Goal: Task Accomplishment & Management: Use online tool/utility

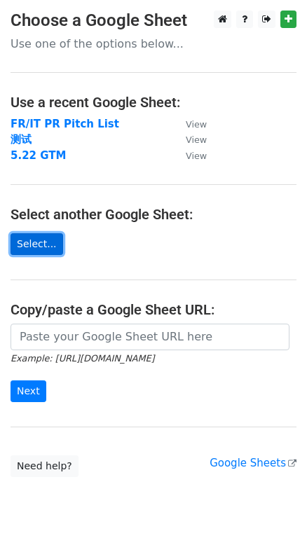
click at [46, 242] on link "Select..." at bounding box center [37, 244] width 53 height 22
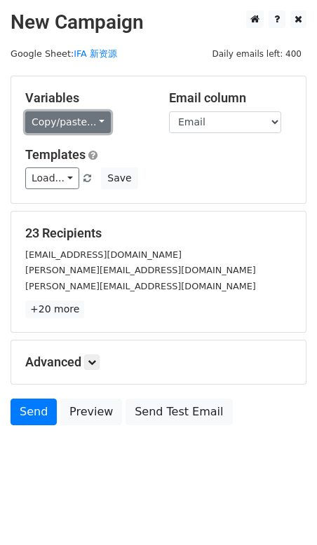
click at [98, 119] on link "Copy/paste..." at bounding box center [67, 122] width 85 height 22
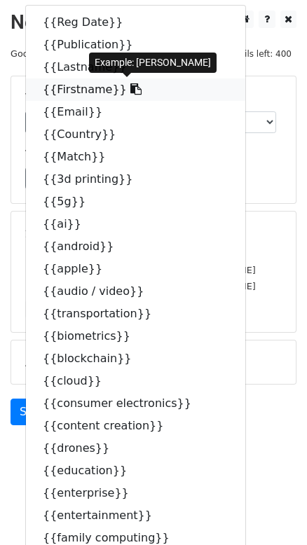
click at [130, 90] on icon at bounding box center [135, 88] width 11 height 11
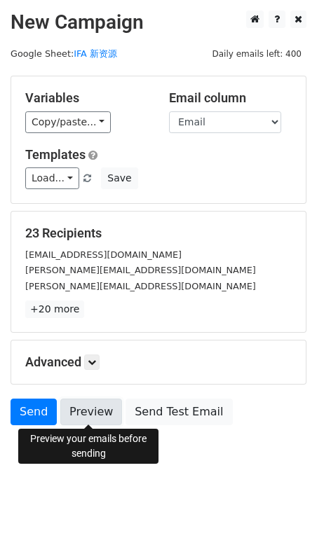
click at [88, 413] on link "Preview" at bounding box center [91, 412] width 62 height 27
click at [90, 403] on link "Preview" at bounding box center [91, 412] width 62 height 27
click at [92, 406] on link "Preview" at bounding box center [91, 412] width 62 height 27
click at [95, 411] on link "Preview" at bounding box center [91, 412] width 62 height 27
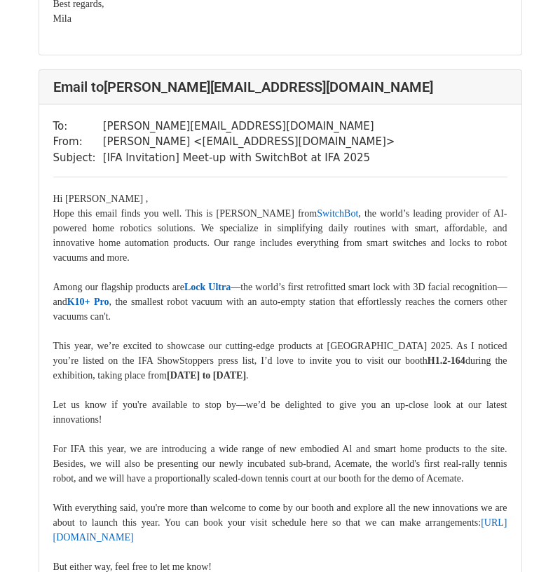
scroll to position [1331, 0]
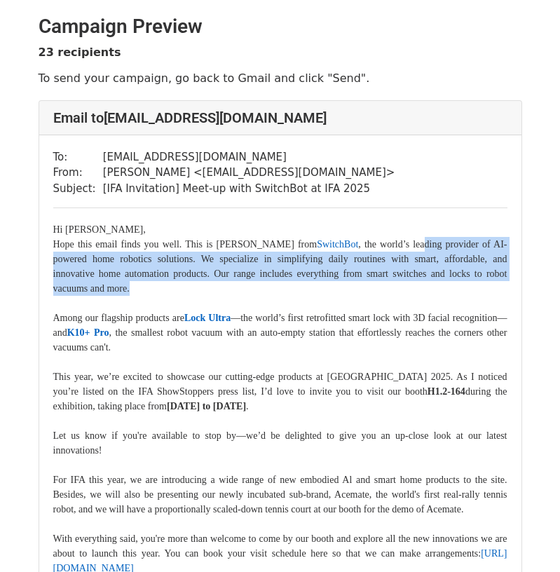
drag, startPoint x: 380, startPoint y: 242, endPoint x: 422, endPoint y: 284, distance: 59.4
click at [422, 284] on p "Hope this email finds you well. T his is Mila from SwitchBot , the world’s lead…" at bounding box center [280, 274] width 454 height 74
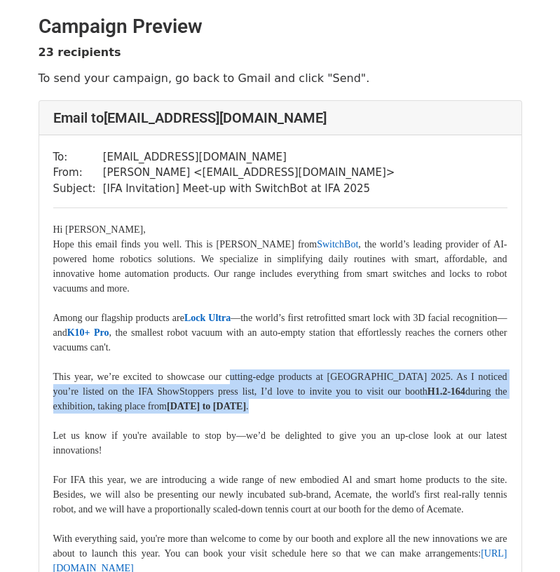
drag, startPoint x: 224, startPoint y: 374, endPoint x: 454, endPoint y: 405, distance: 231.8
click at [454, 405] on p "This year, we’re excited to showcase our cutting-edge products at IFA Berlin 20…" at bounding box center [280, 391] width 454 height 74
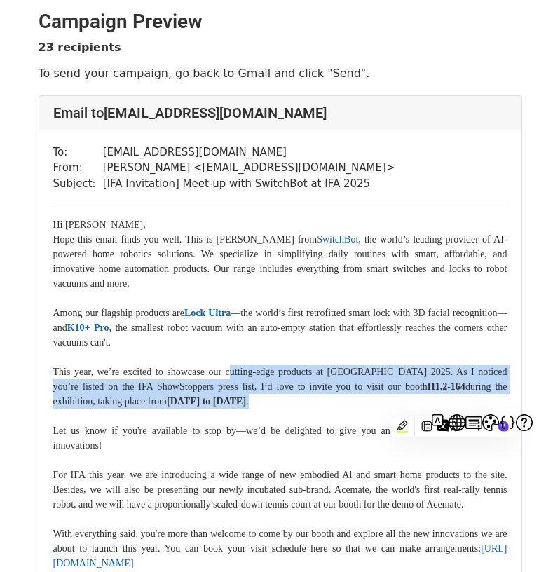
scroll to position [140, 0]
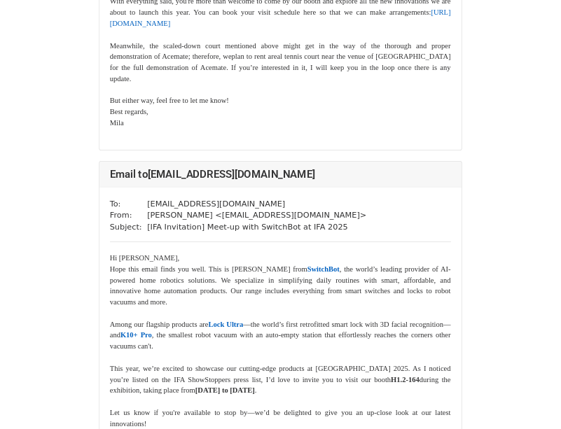
scroll to position [3852, 0]
